Goal: Transaction & Acquisition: Purchase product/service

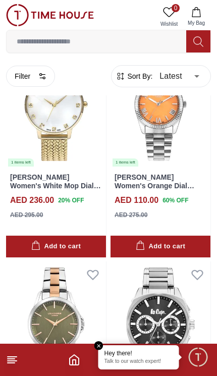
scroll to position [358, 0]
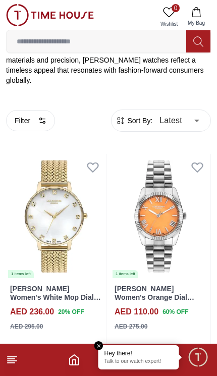
scroll to position [245, 0]
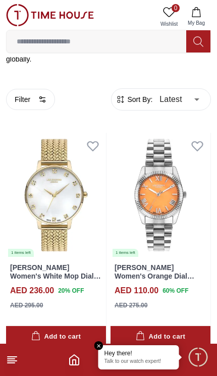
click at [27, 90] on button "Filter" at bounding box center [30, 99] width 49 height 21
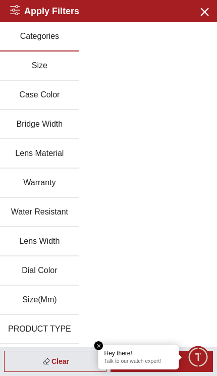
scroll to position [0, 0]
click at [201, 11] on icon "button" at bounding box center [204, 11] width 13 height 13
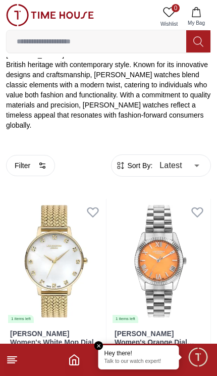
scroll to position [224, 0]
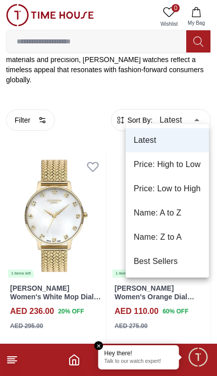
click at [212, 86] on div at bounding box center [108, 188] width 217 height 376
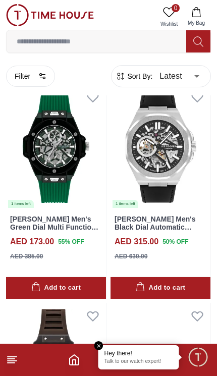
scroll to position [1640, 0]
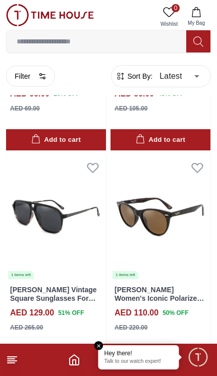
scroll to position [2192, 0]
